Goal: Transaction & Acquisition: Purchase product/service

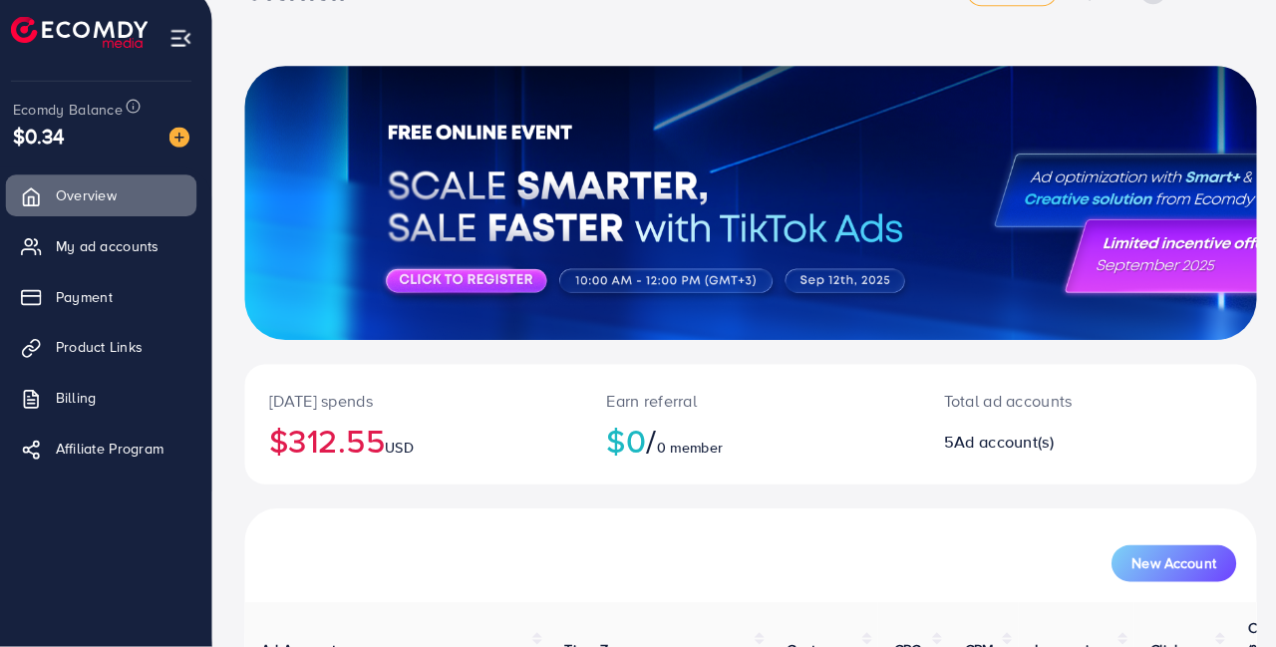
scroll to position [82, 0]
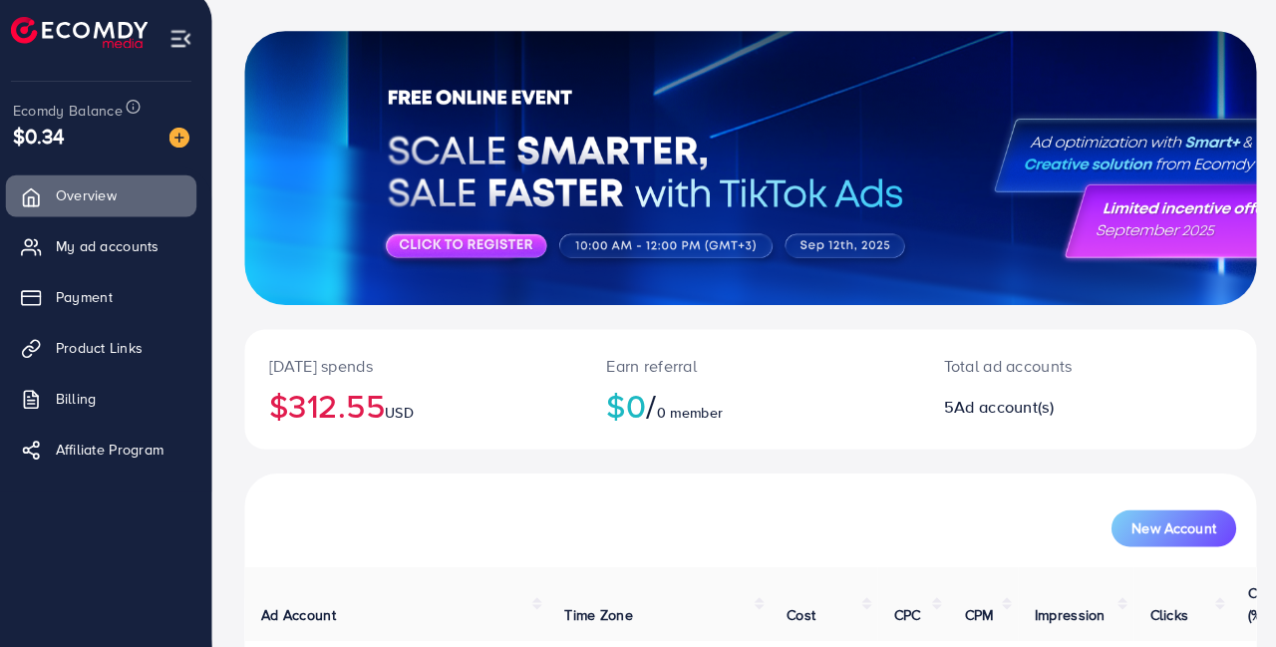
click at [102, 302] on span "Payment" at bounding box center [92, 303] width 56 height 20
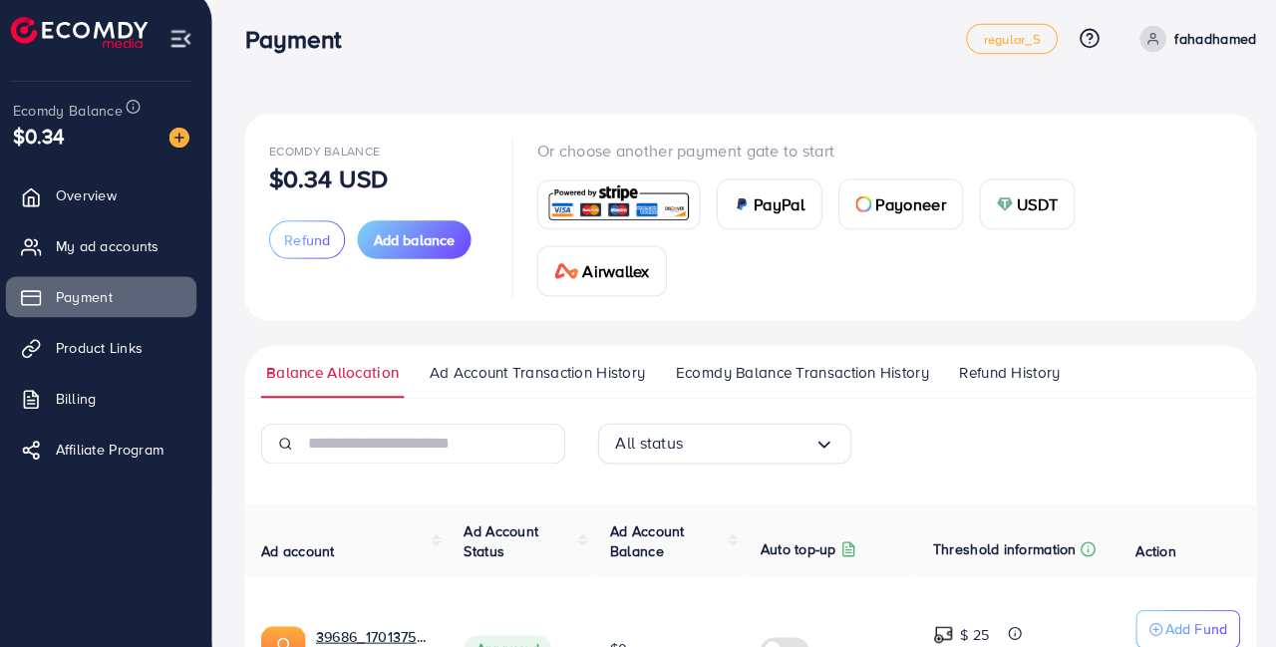
click at [433, 237] on span "Add balance" at bounding box center [417, 247] width 80 height 20
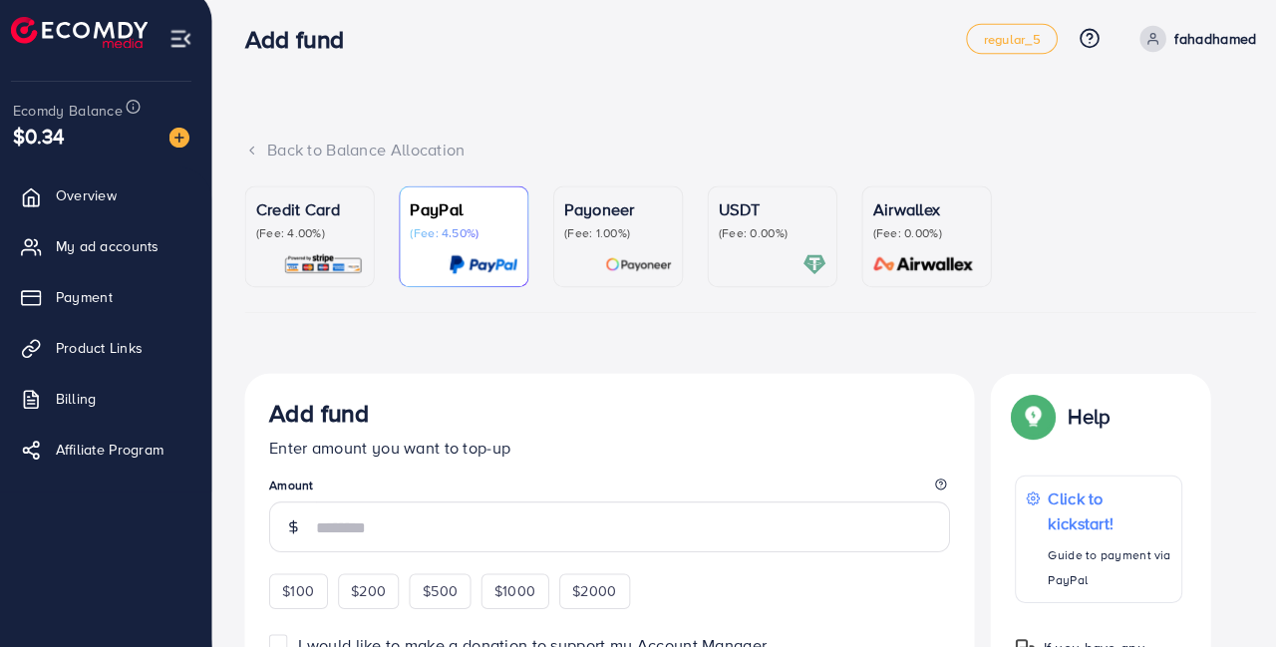
click at [343, 256] on div "Credit Card (Fee: 4.00%)" at bounding box center [314, 244] width 106 height 78
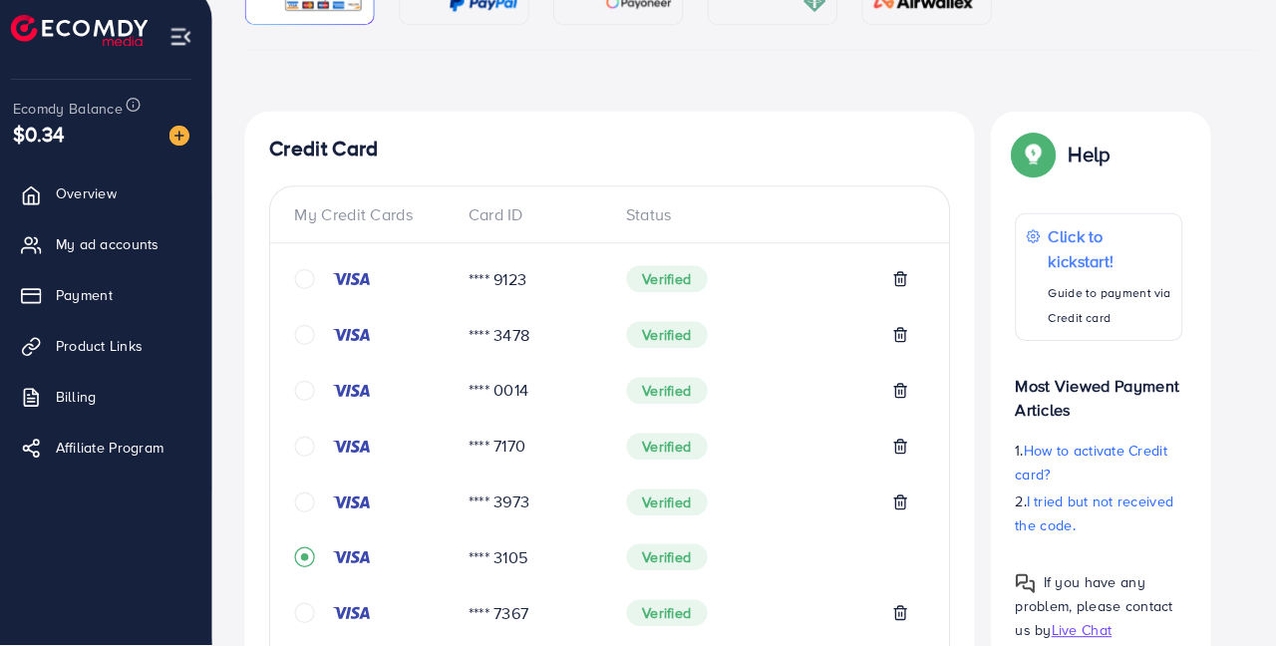
scroll to position [256, 0]
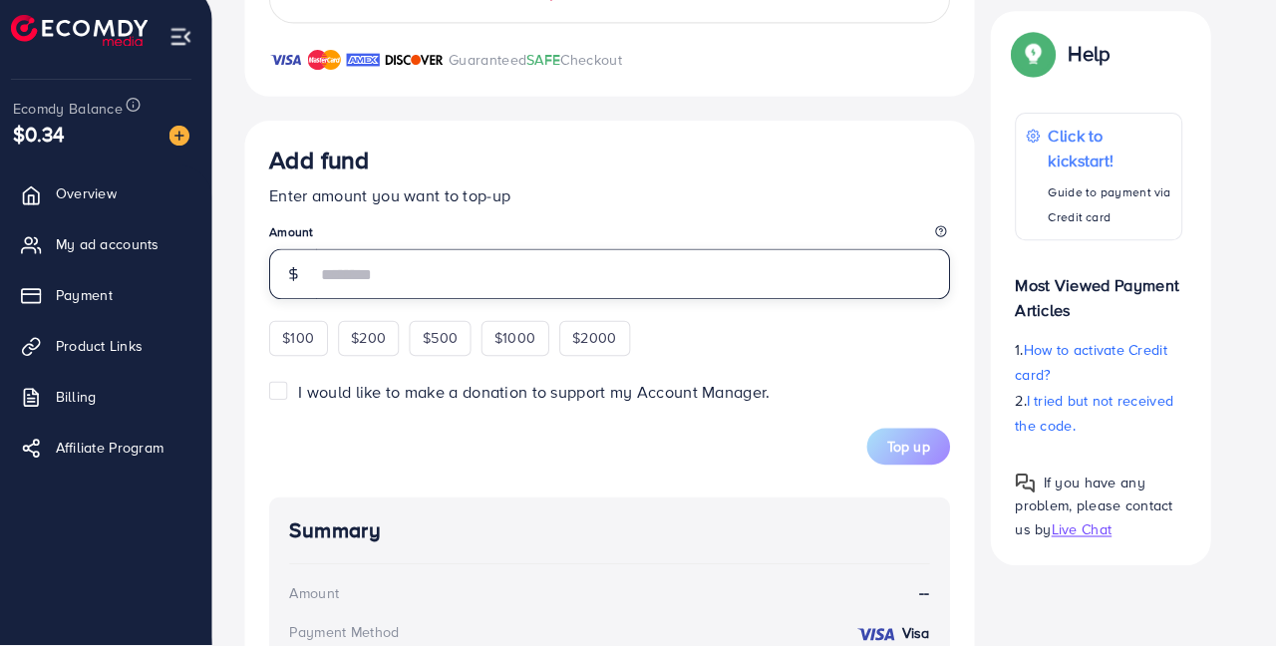
click at [647, 290] on input "number" at bounding box center [631, 282] width 623 height 50
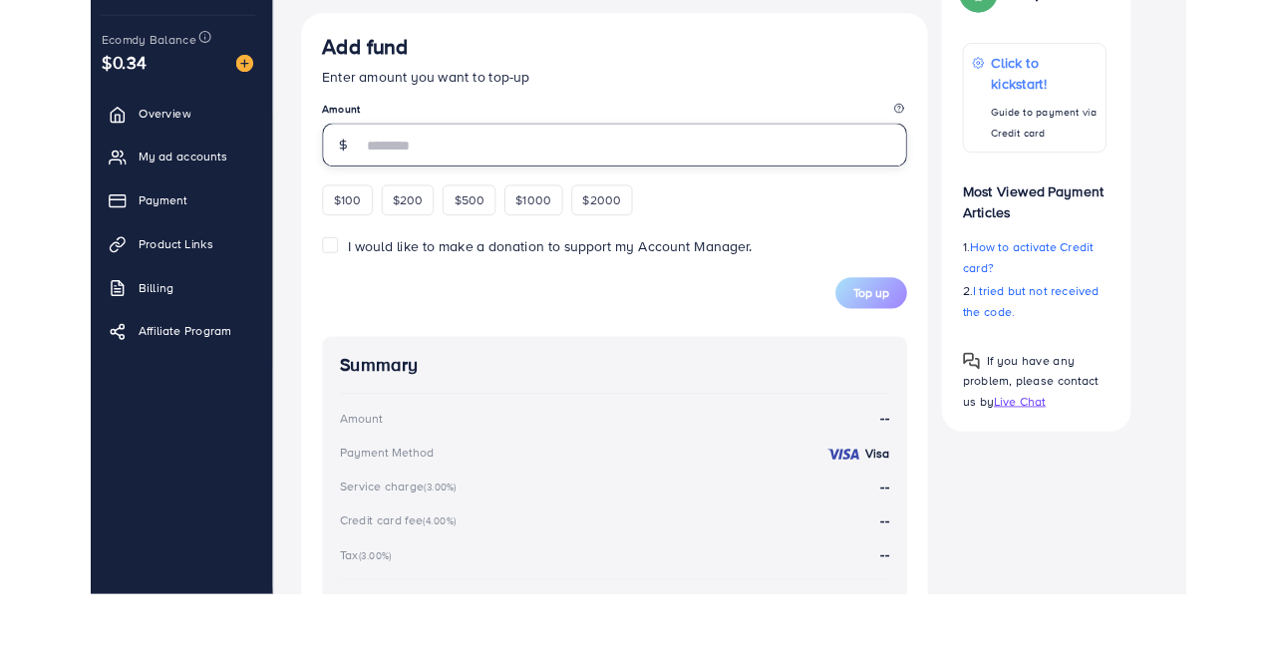
scroll to position [1134, 0]
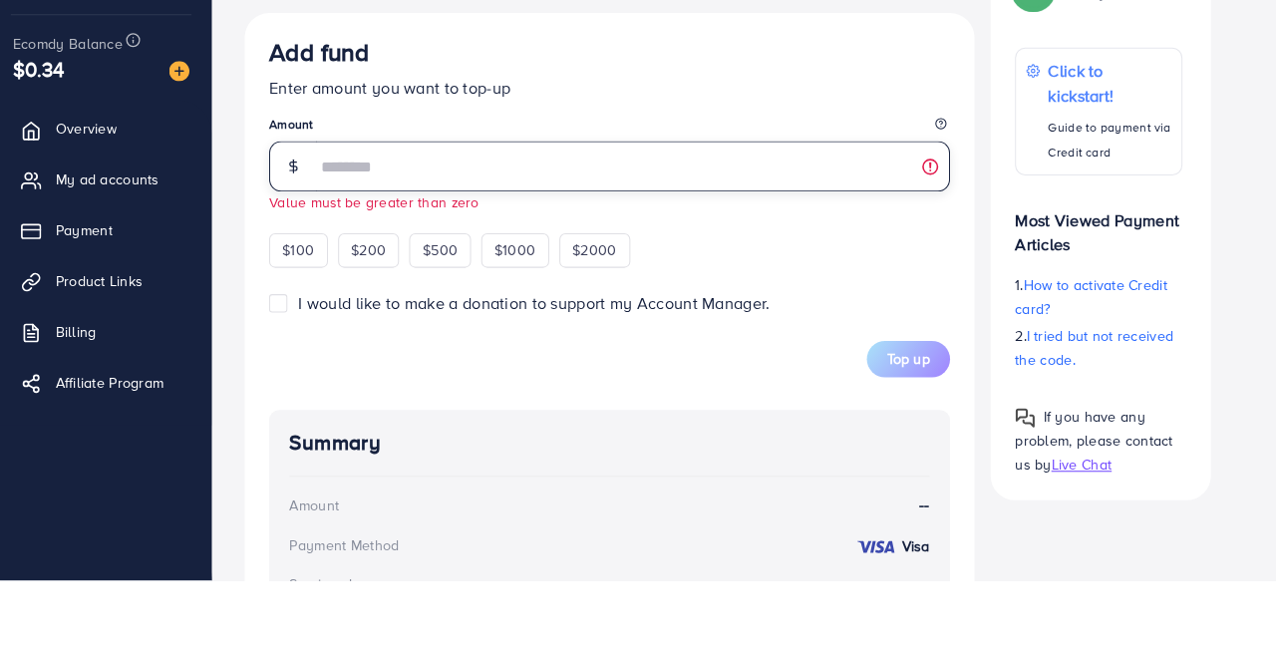
type input "*"
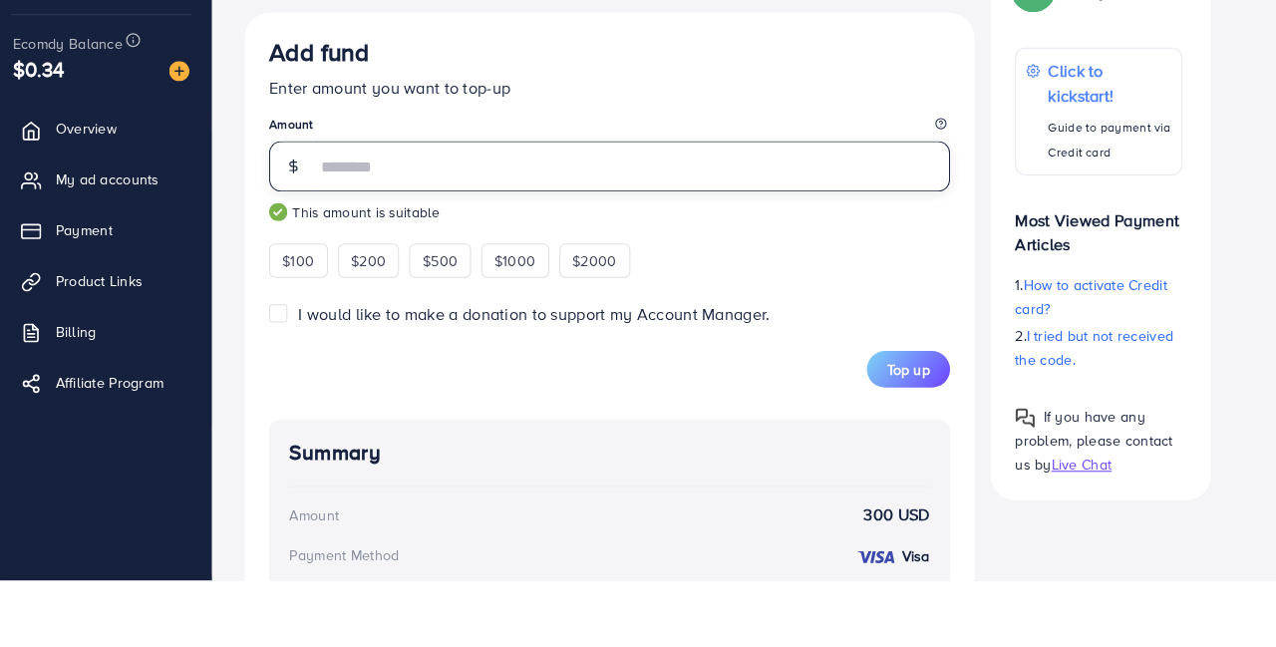
type input "***"
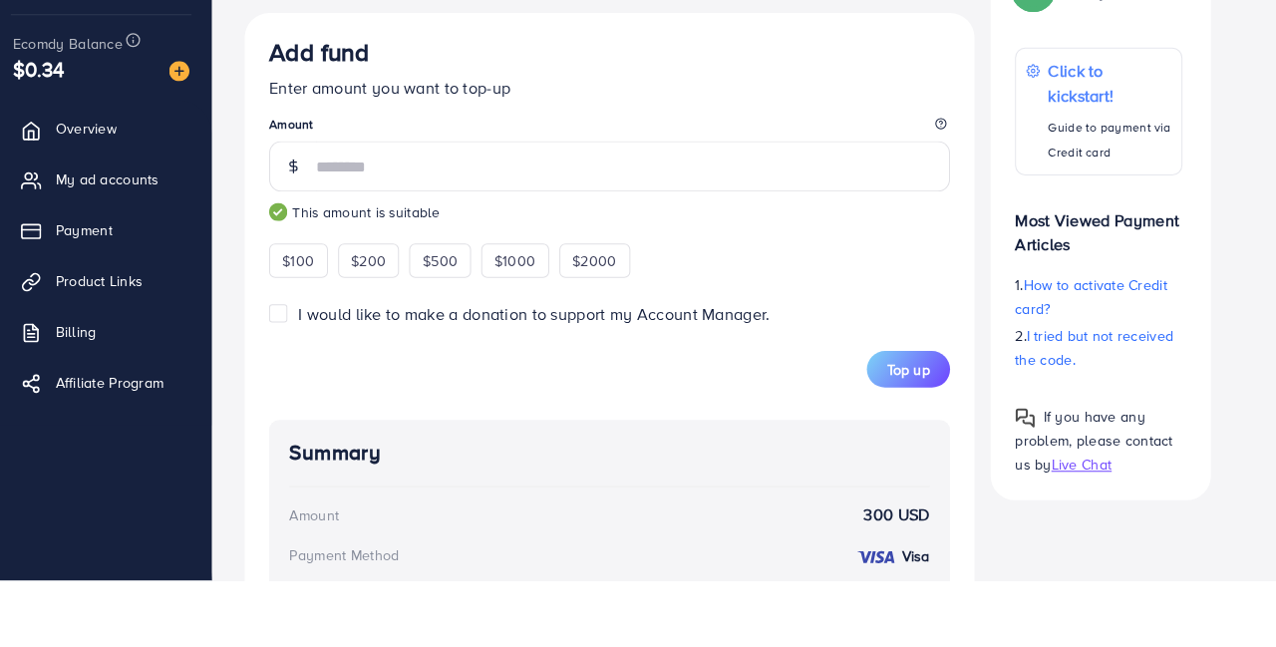
click at [799, 167] on p "Enter amount you want to top-up" at bounding box center [608, 163] width 669 height 24
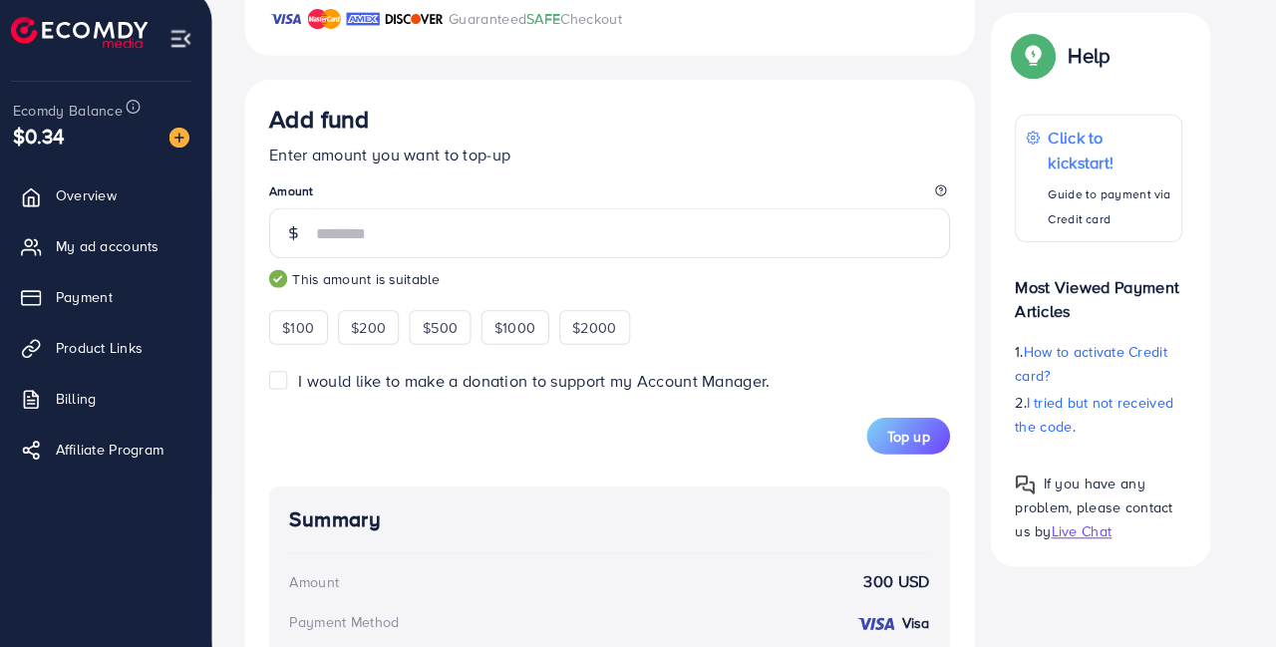
click at [925, 451] on button "Top up" at bounding box center [902, 440] width 82 height 36
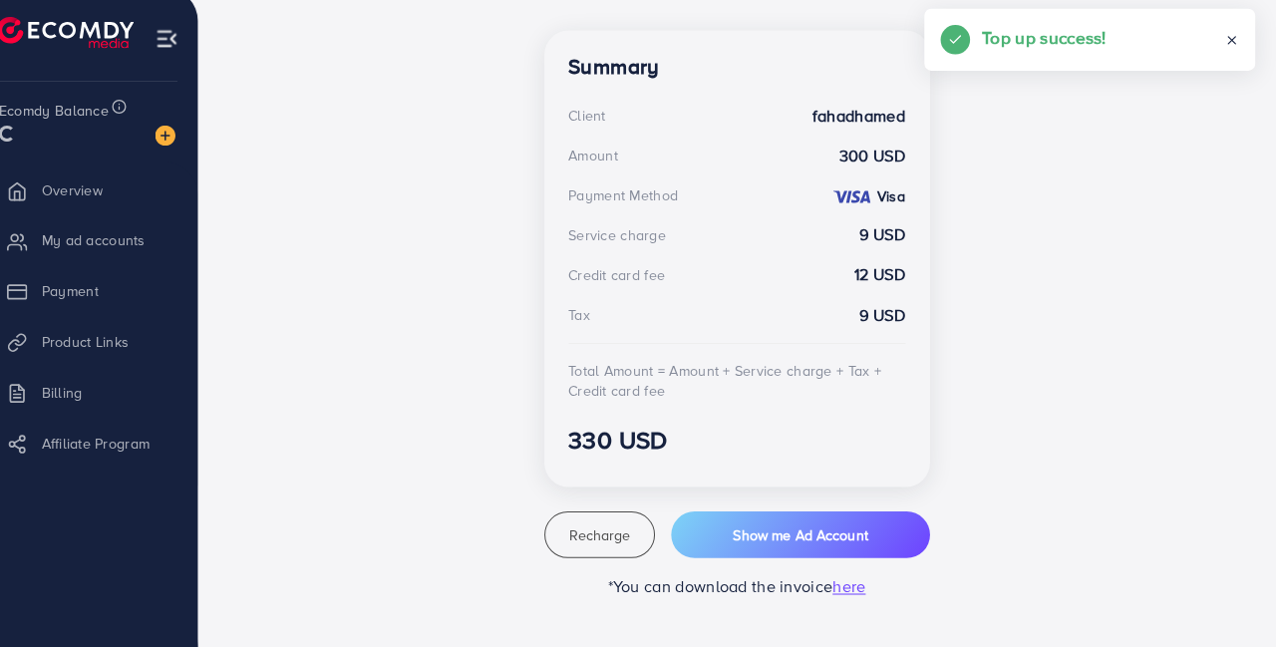
scroll to position [538, 0]
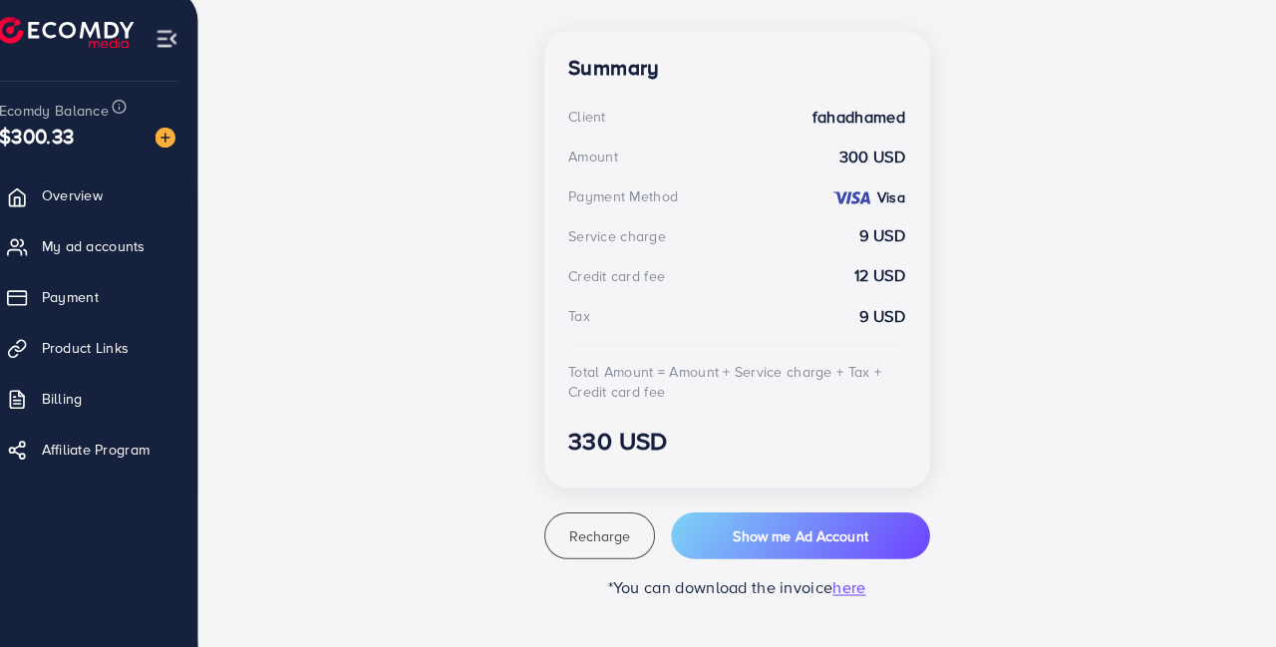
click at [81, 309] on span "Payment" at bounding box center [92, 303] width 56 height 20
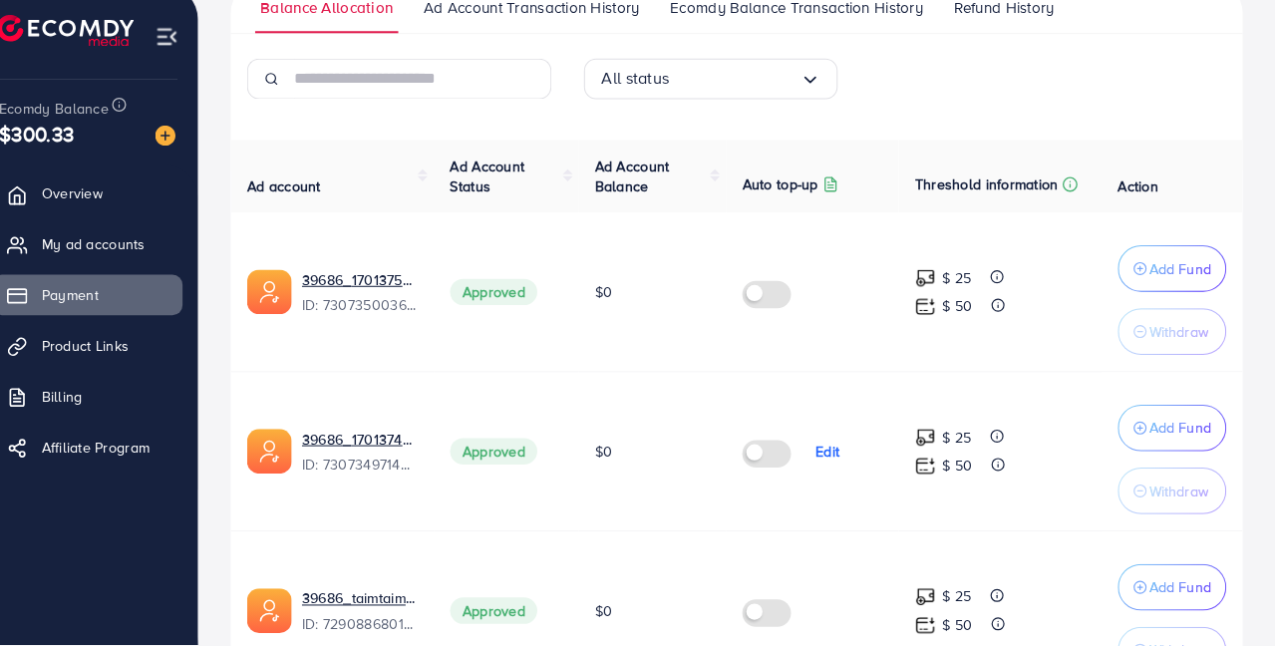
scroll to position [367, 0]
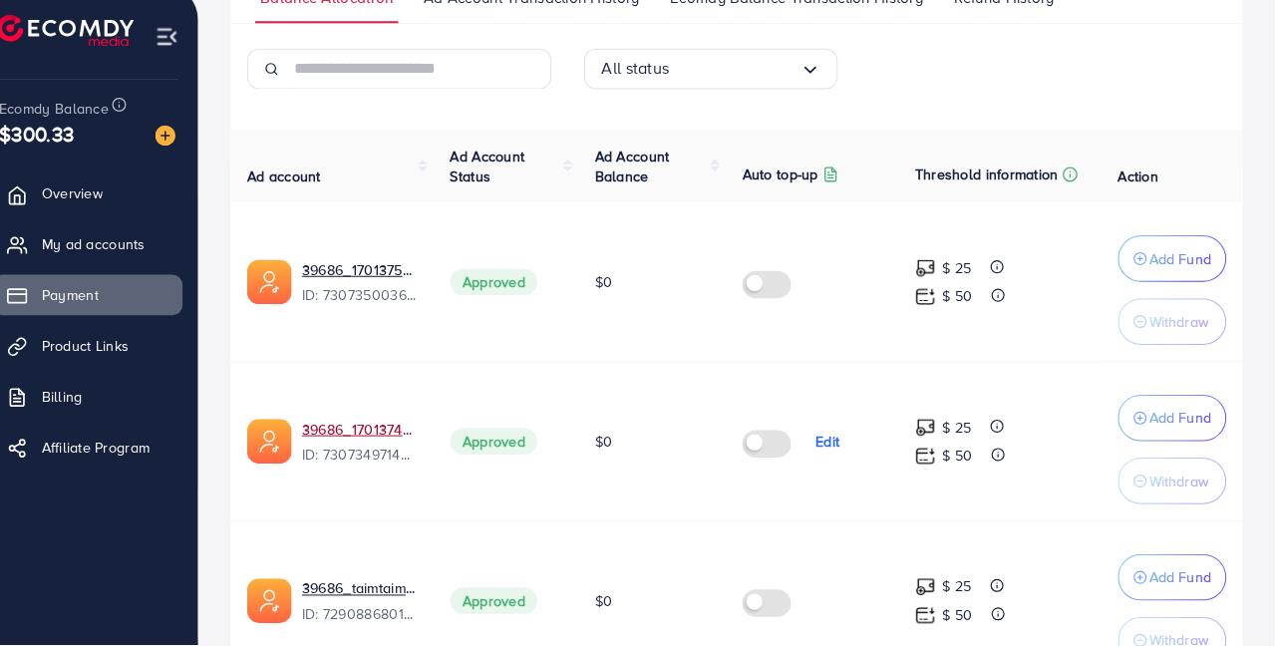
click at [388, 440] on link "39686_علي عزيز_1701374961696" at bounding box center [377, 435] width 114 height 20
